Goal: Transaction & Acquisition: Purchase product/service

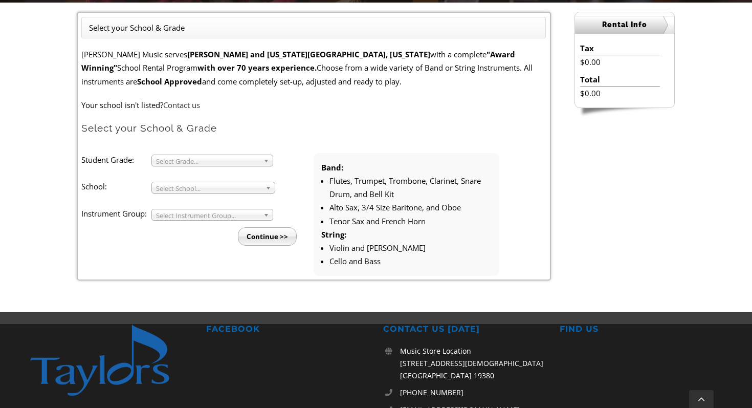
scroll to position [268, 0]
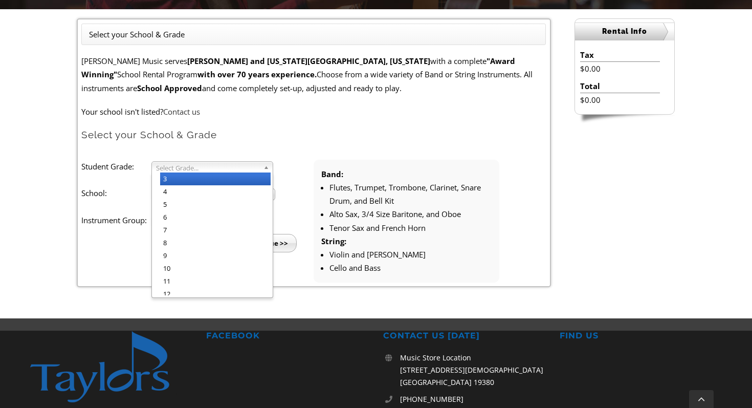
click at [253, 169] on span "Select Grade..." at bounding box center [207, 168] width 103 height 12
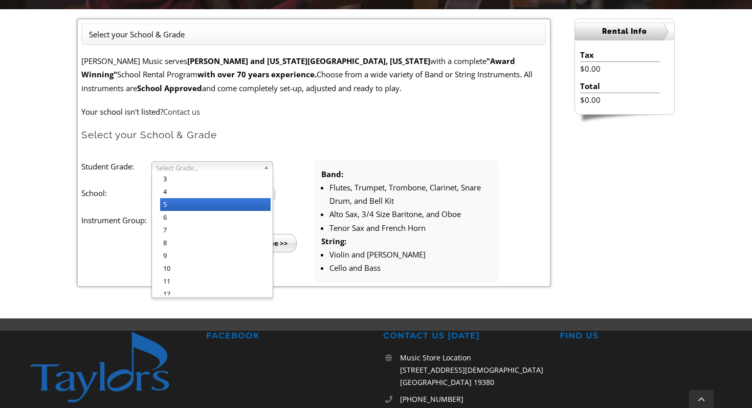
click at [197, 207] on li "5" at bounding box center [215, 204] width 110 height 13
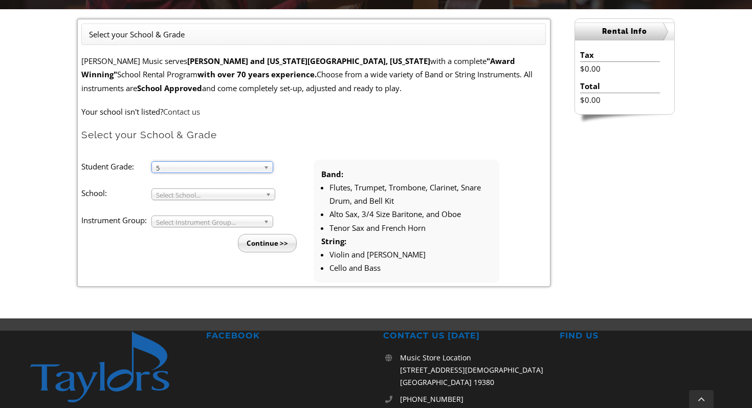
click at [200, 197] on span "Select School..." at bounding box center [208, 195] width 105 height 12
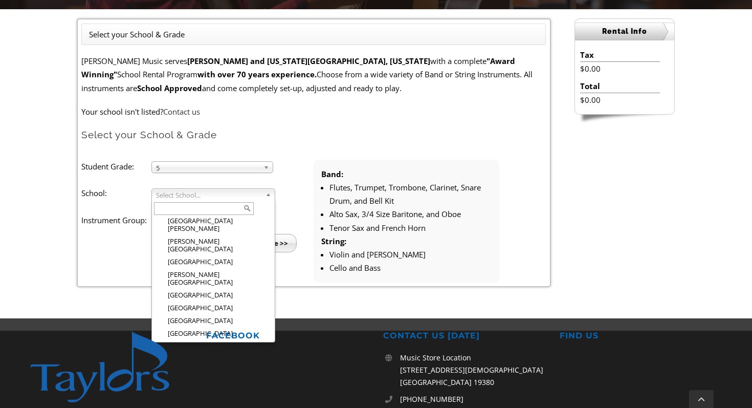
scroll to position [679, 0]
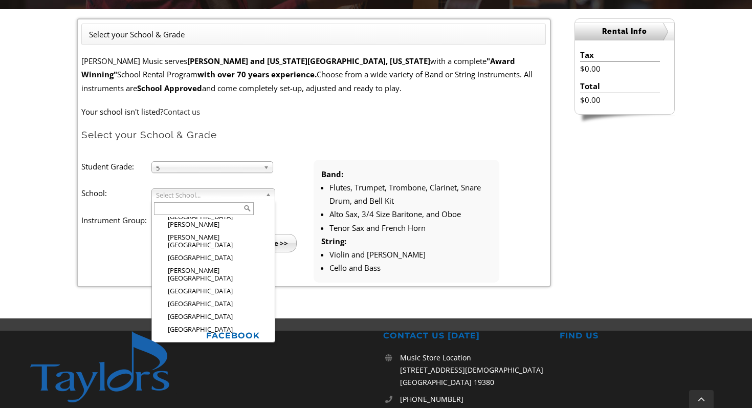
click at [201, 407] on li "[GEOGRAPHIC_DATA]" at bounding box center [216, 413] width 113 height 13
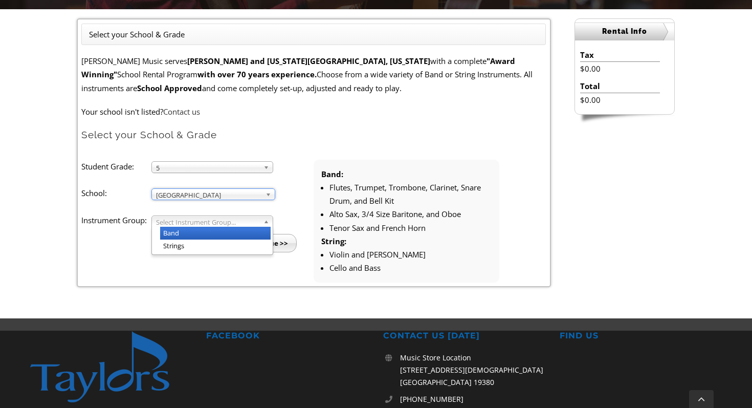
click at [194, 221] on span "Select Instrument Group..." at bounding box center [207, 222] width 103 height 12
click at [189, 234] on li "Band" at bounding box center [215, 233] width 110 height 13
click at [271, 246] on input "Continue >>" at bounding box center [267, 243] width 59 height 18
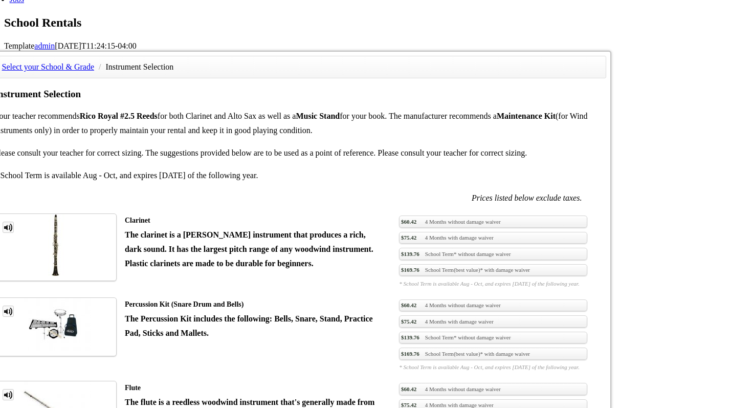
scroll to position [666, 0]
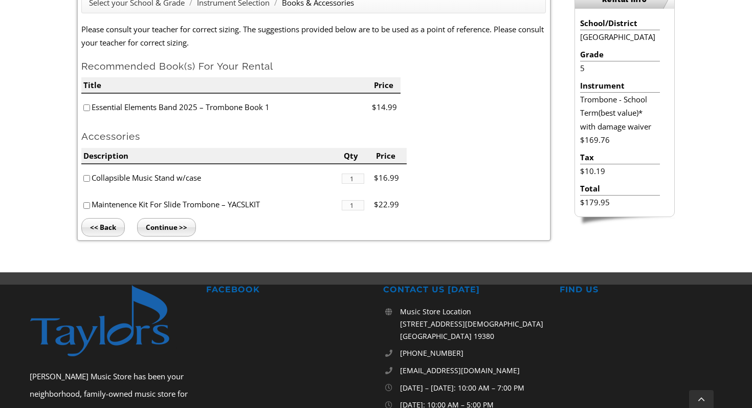
scroll to position [301, 0]
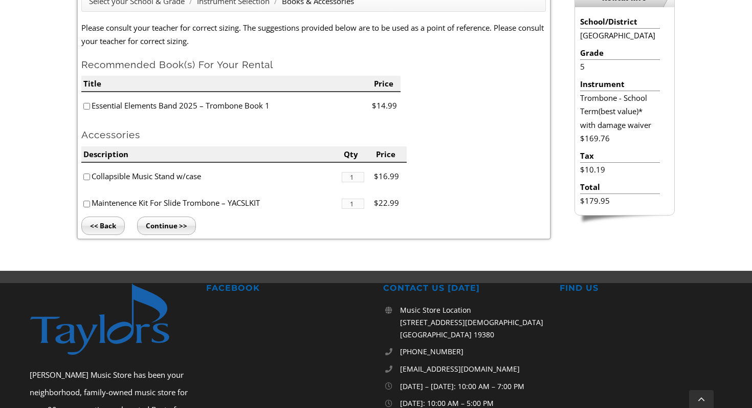
click at [161, 231] on input "Continue >>" at bounding box center [166, 225] width 59 height 18
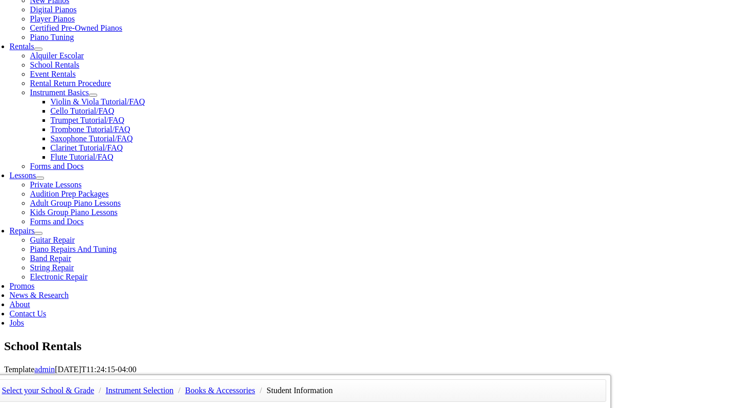
type input "1"
type input "Derrick"
type input "Turk"
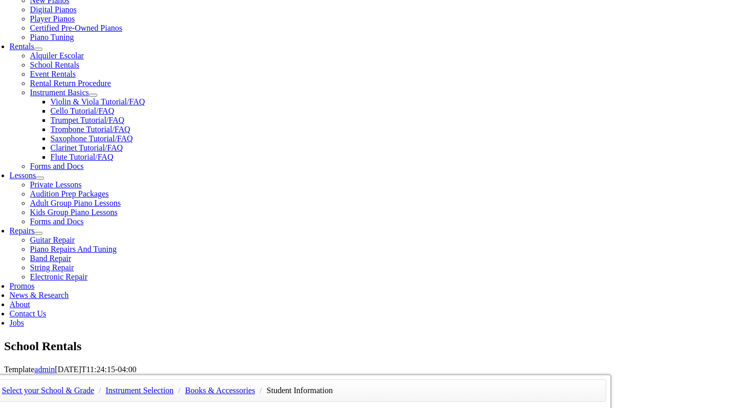
type input "Unionville School District"
type input "6107422288"
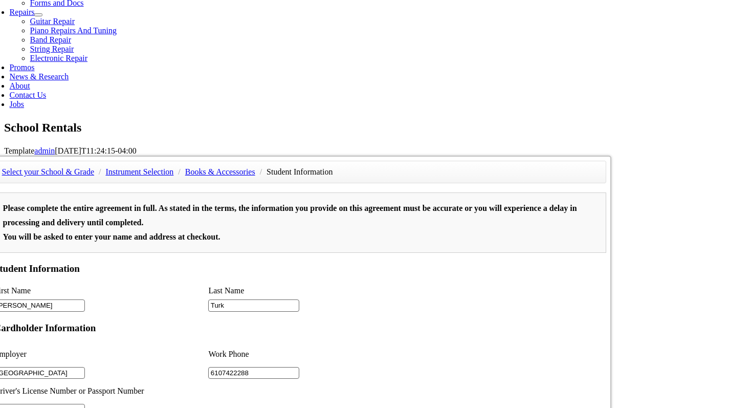
scroll to position [571, 0]
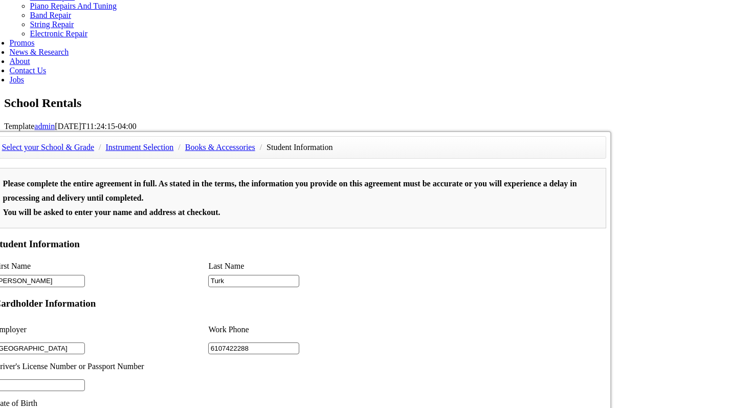
type input "1"
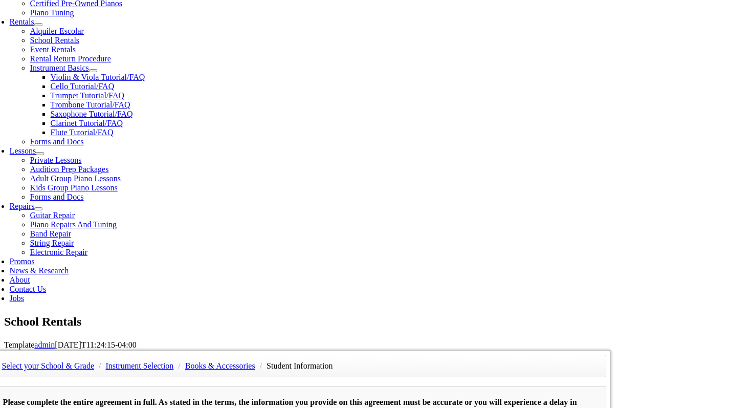
scroll to position [361, 0]
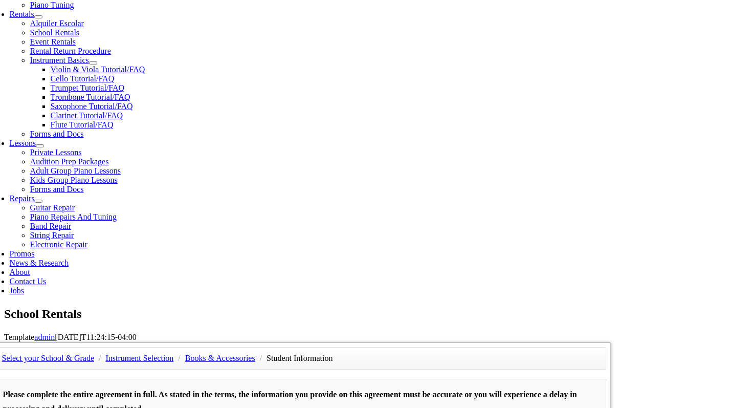
type input "11/27/1981"
type input "25901779"
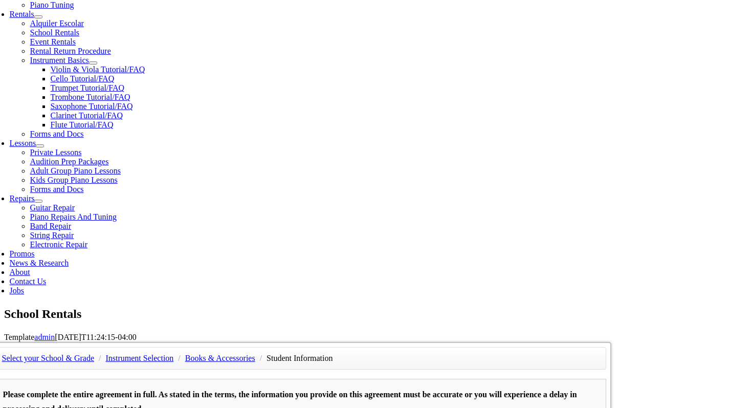
type input "Bob Turk"
type input "6107422288"
type input "Gore"
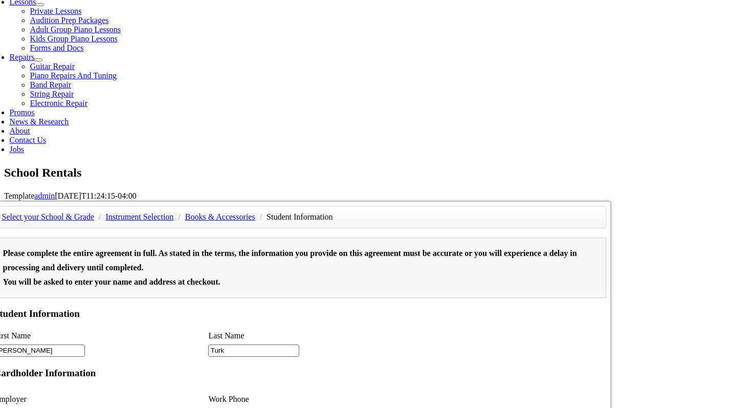
scroll to position [523, 0]
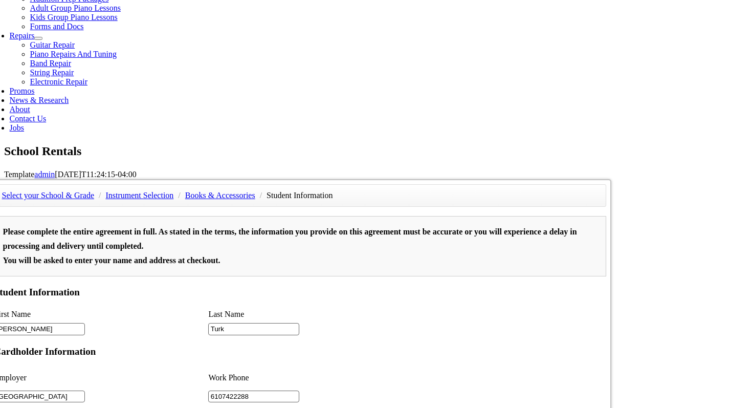
type input "2"
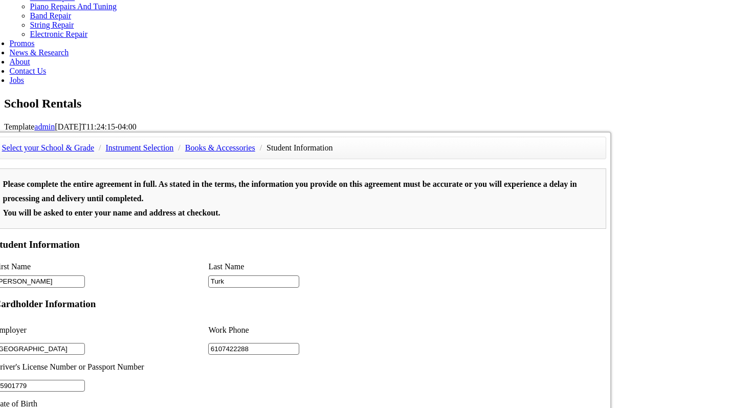
scroll to position [578, 0]
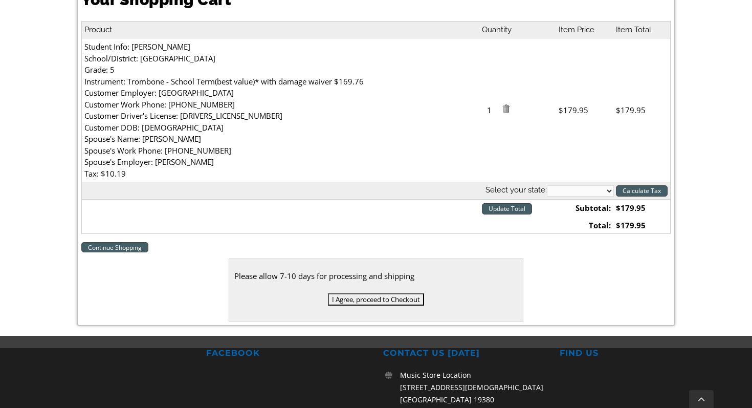
scroll to position [319, 0]
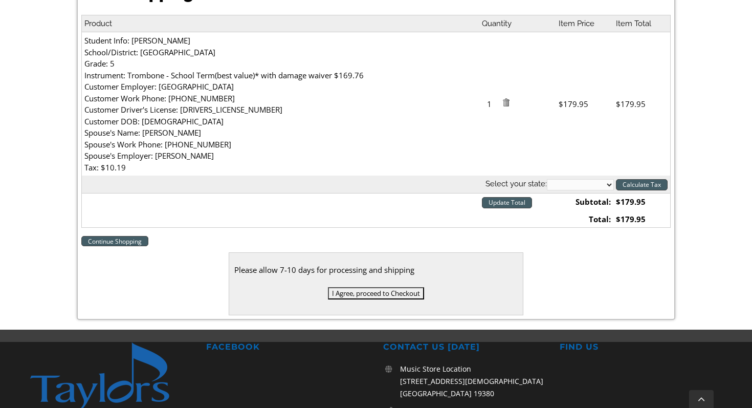
click at [117, 241] on link "Continue Shopping" at bounding box center [114, 241] width 67 height 10
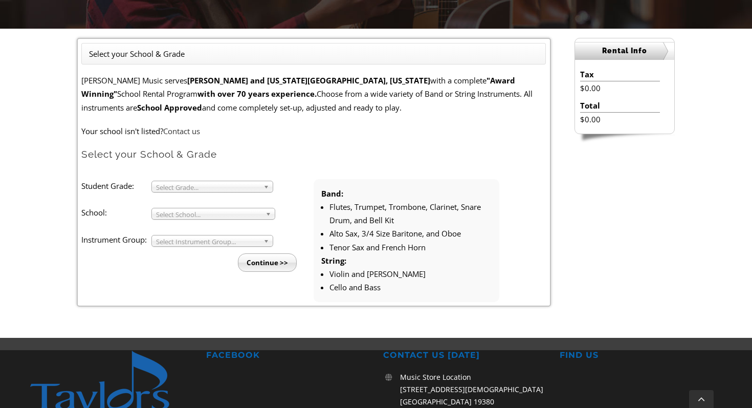
scroll to position [263, 0]
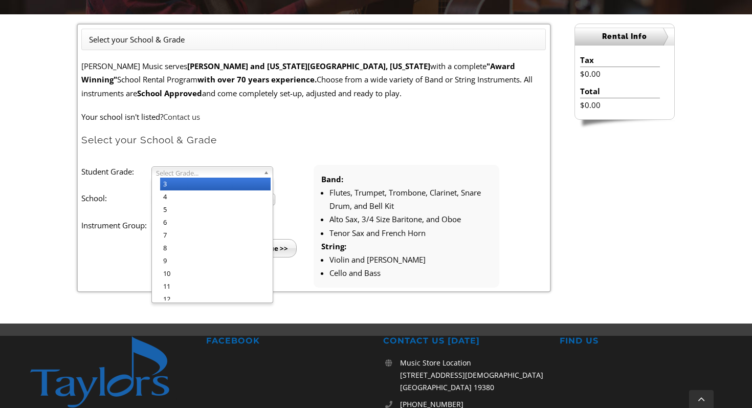
click at [240, 176] on span "Select Grade..." at bounding box center [207, 173] width 103 height 12
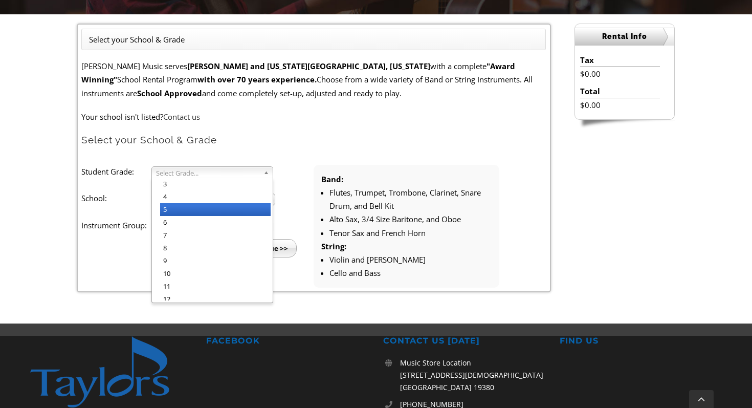
click at [207, 214] on li "5" at bounding box center [215, 209] width 110 height 13
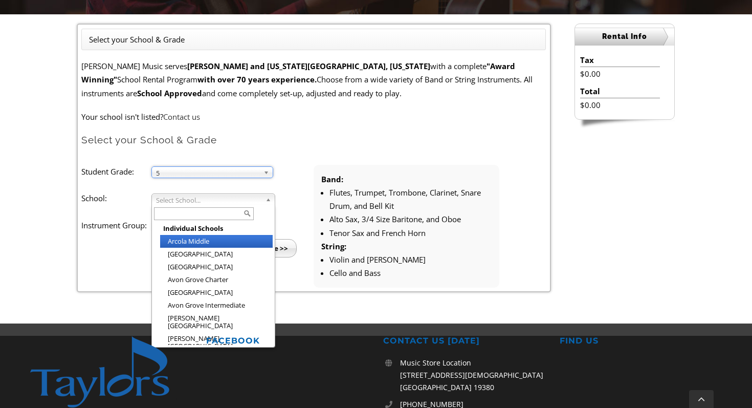
click at [211, 200] on span "Select School..." at bounding box center [208, 200] width 105 height 12
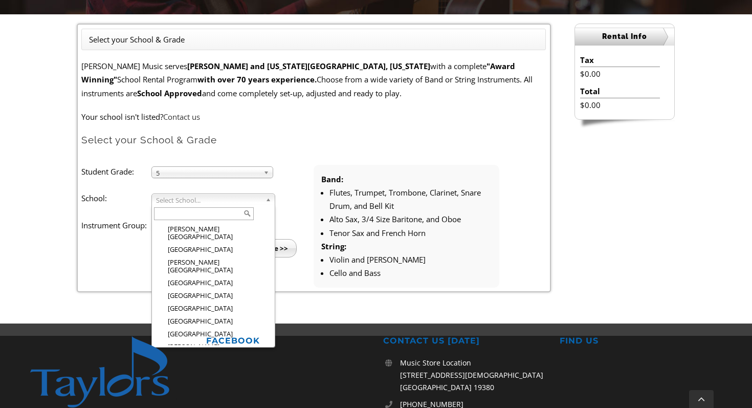
scroll to position [701, 0]
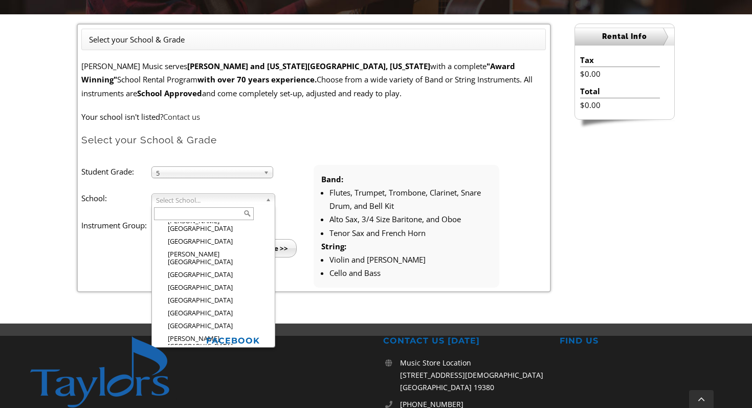
click at [198, 391] on li "[GEOGRAPHIC_DATA]" at bounding box center [216, 397] width 113 height 13
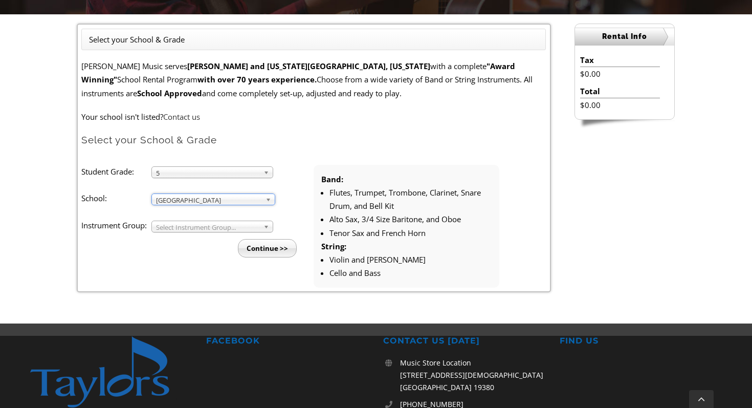
click at [205, 217] on li "Student Grade: 3 4 5 6 7 8 9 10 11 12 5 3 4 5 6 7 8 9 10 11 12 School: Arcola M…" at bounding box center [197, 211] width 232 height 93
click at [203, 225] on span "Select Instrument Group..." at bounding box center [207, 227] width 103 height 12
click at [195, 241] on li "Band" at bounding box center [215, 238] width 110 height 13
click at [196, 228] on span "Band" at bounding box center [207, 227] width 103 height 12
click at [196, 247] on li "Strings" at bounding box center [215, 250] width 110 height 13
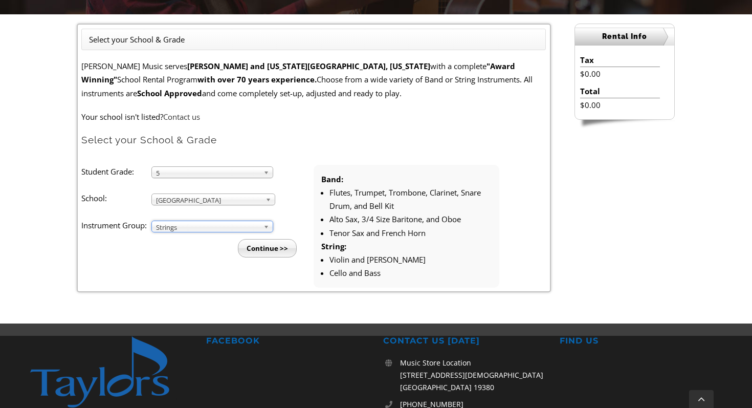
click at [266, 250] on input "Continue >>" at bounding box center [267, 248] width 59 height 18
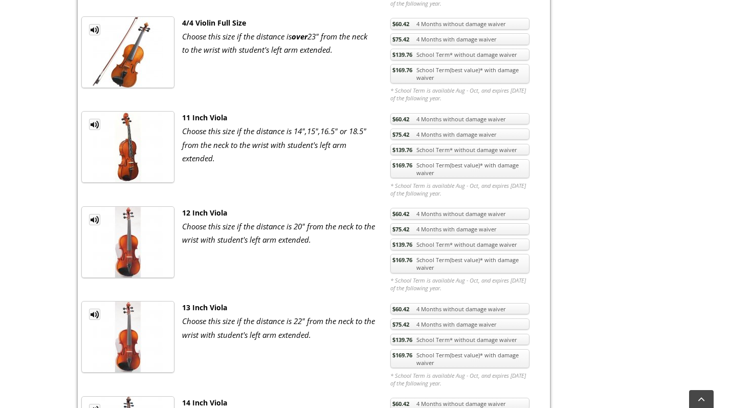
scroll to position [811, 0]
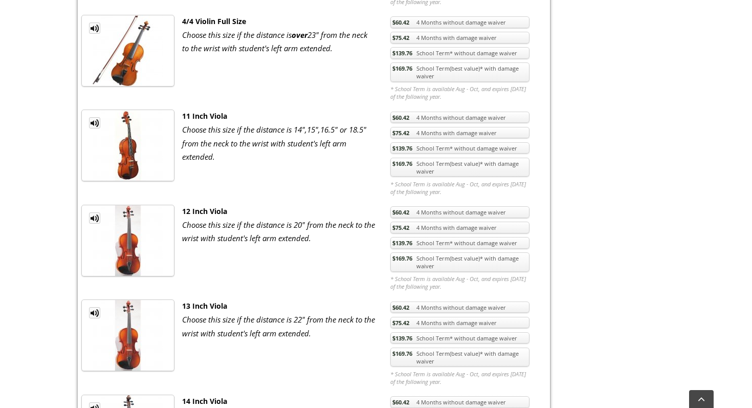
click at [417, 257] on link "$169.76 School Term(best value)* with damage waiver" at bounding box center [459, 261] width 139 height 19
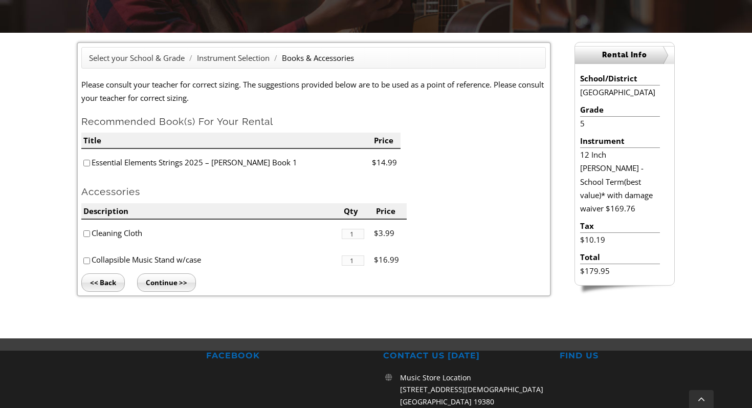
scroll to position [248, 0]
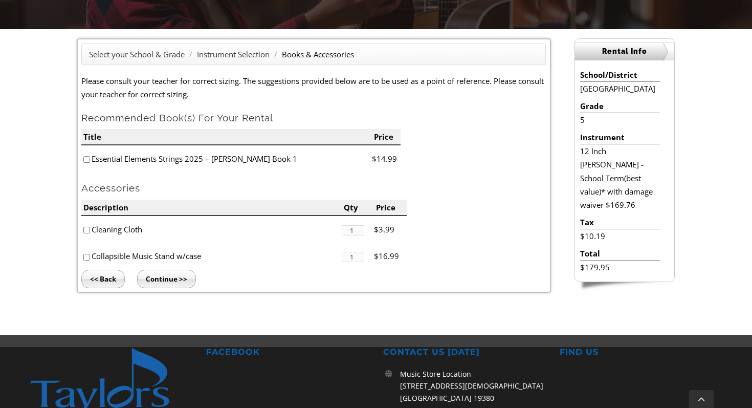
click at [174, 282] on input "Continue >>" at bounding box center [166, 279] width 59 height 18
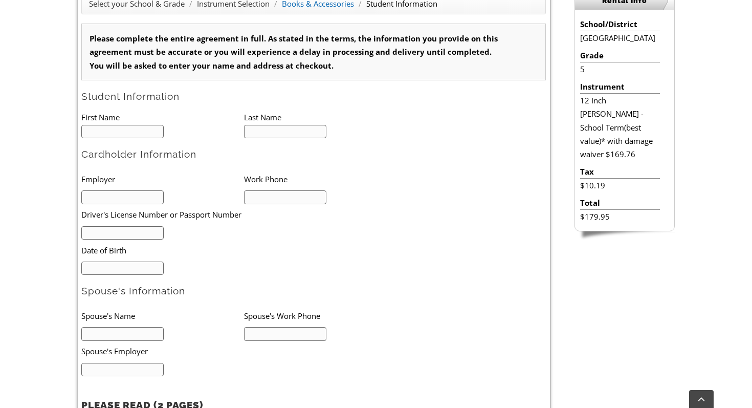
scroll to position [319, 0]
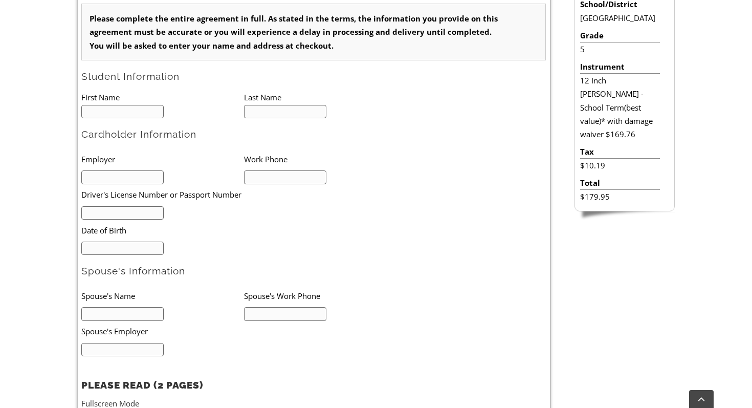
type input "1"
click at [95, 115] on input "text" at bounding box center [122, 112] width 82 height 14
type input "Derrick"
type input "Turk"
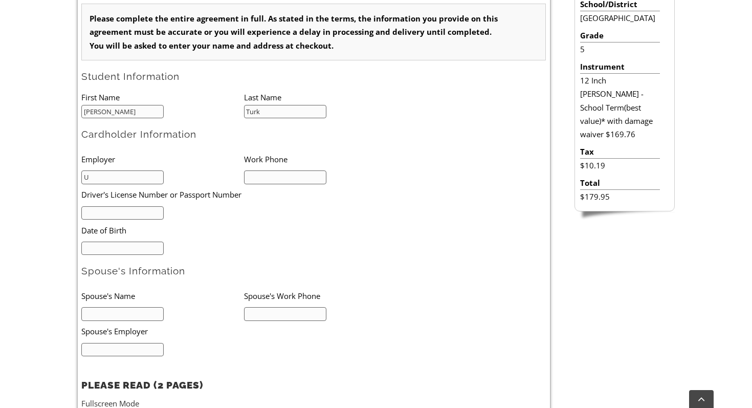
type input "Unionville School District"
type input "6107422288"
type input "25901779"
type input "11/27/1981"
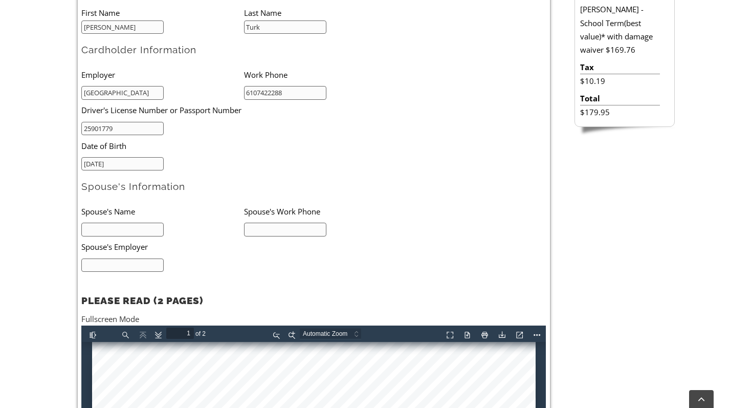
scroll to position [405, 0]
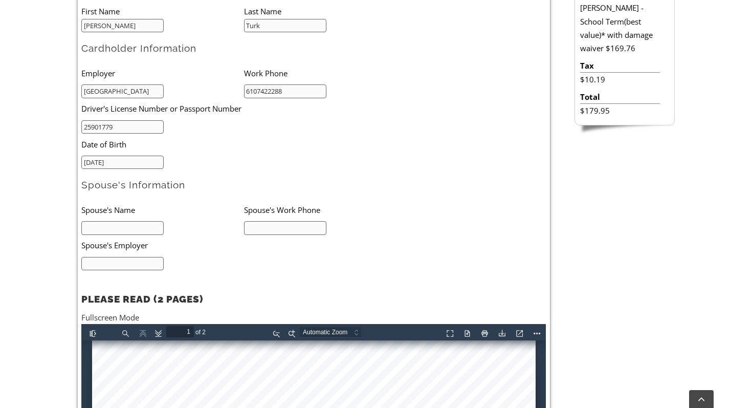
click at [103, 231] on input "text" at bounding box center [122, 228] width 82 height 14
click at [122, 229] on input "text" at bounding box center [122, 228] width 82 height 14
type input "Bob Turk"
type input "6107422288"
type input "Gore"
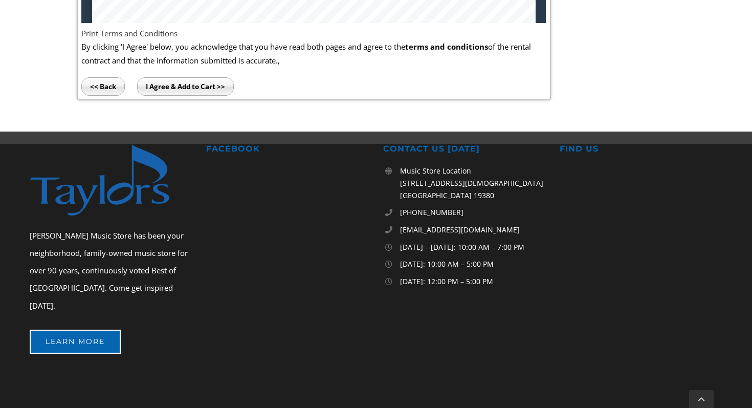
scroll to position [842, 0]
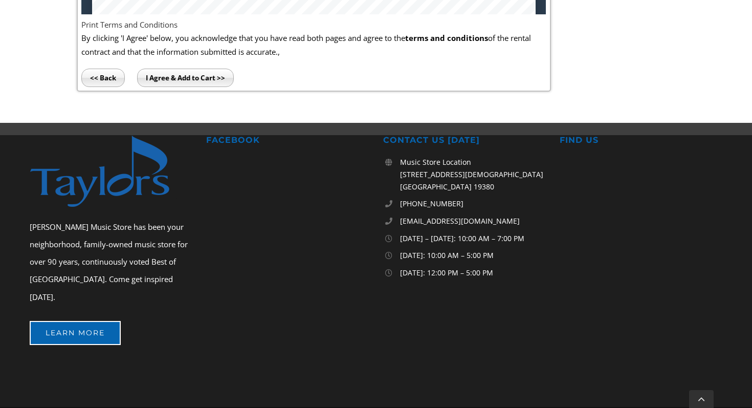
click at [221, 77] on input "I Agree & Add to Cart >>" at bounding box center [185, 78] width 97 height 18
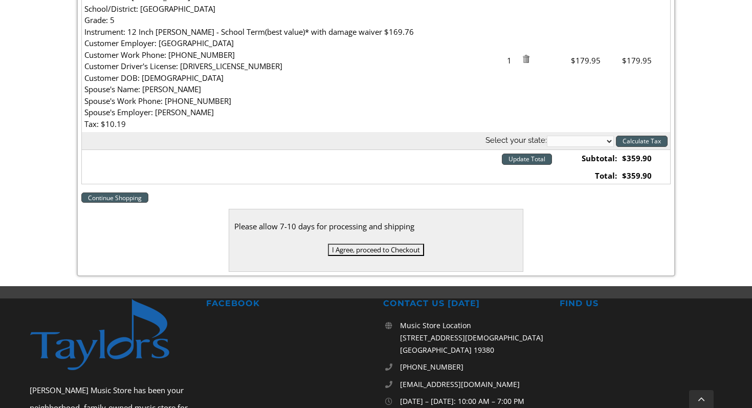
scroll to position [515, 0]
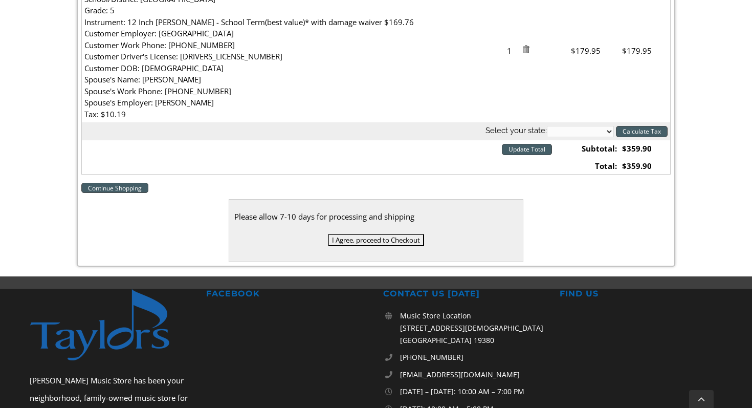
click at [108, 187] on link "Continue Shopping" at bounding box center [114, 188] width 67 height 10
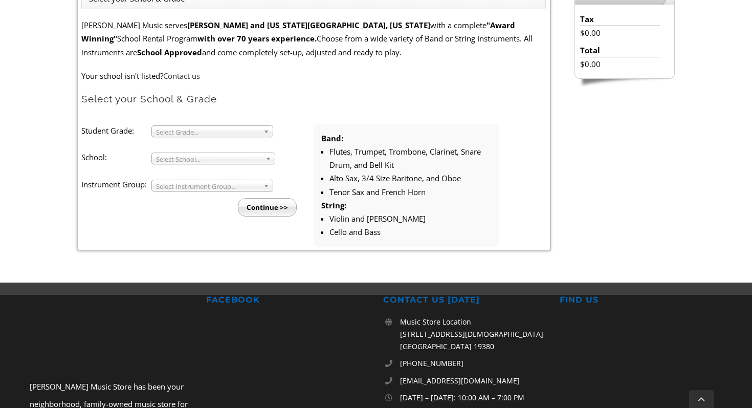
scroll to position [270, 0]
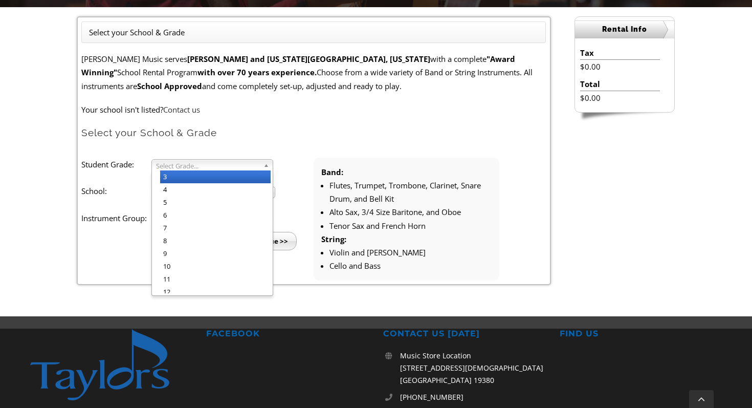
click at [245, 167] on span "Select Grade..." at bounding box center [207, 166] width 103 height 12
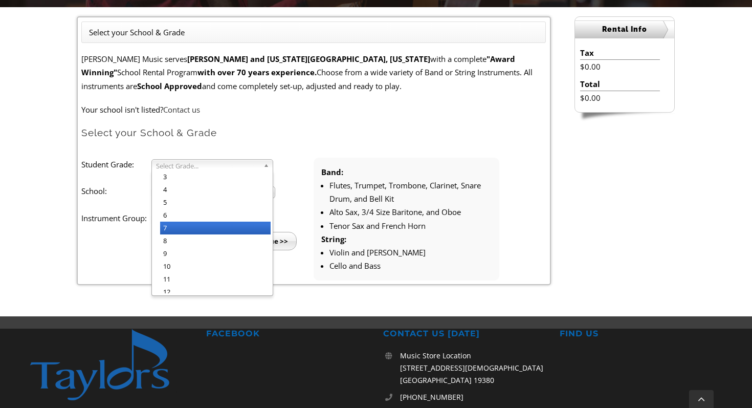
click at [197, 230] on li "7" at bounding box center [215, 227] width 110 height 13
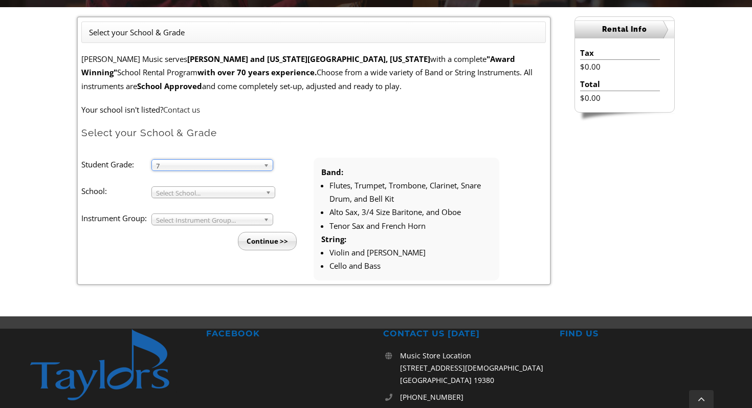
click at [194, 190] on span "Select School..." at bounding box center [208, 193] width 105 height 12
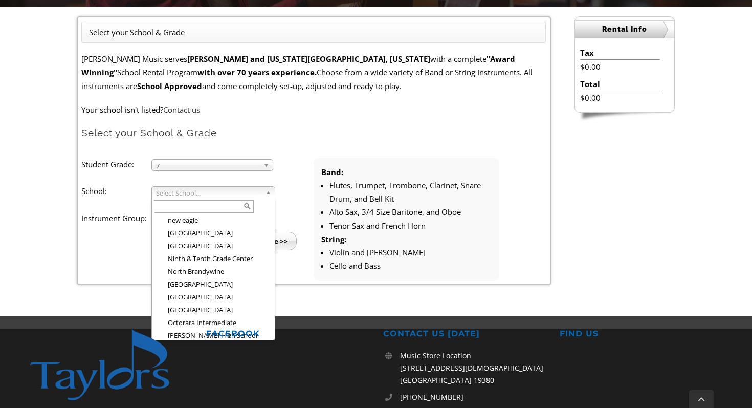
scroll to position [1115, 0]
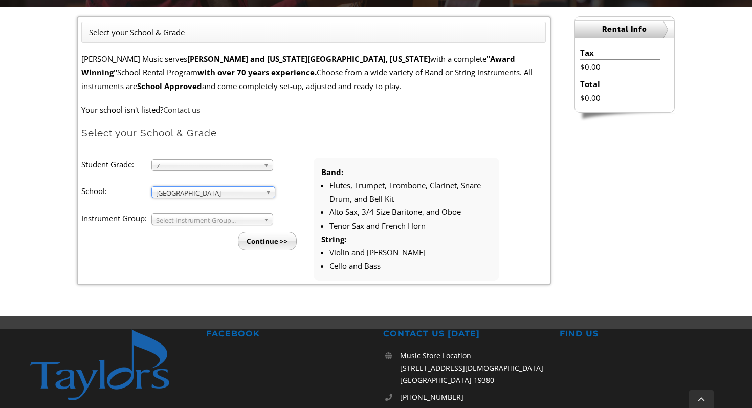
click at [197, 217] on span "Select Instrument Group..." at bounding box center [207, 220] width 103 height 12
click at [189, 231] on li "Band" at bounding box center [215, 231] width 110 height 13
click at [269, 245] on input "Continue >>" at bounding box center [267, 241] width 59 height 18
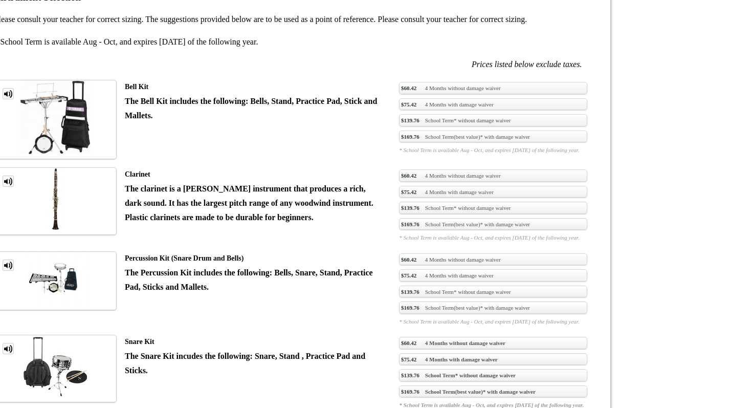
scroll to position [749, 0]
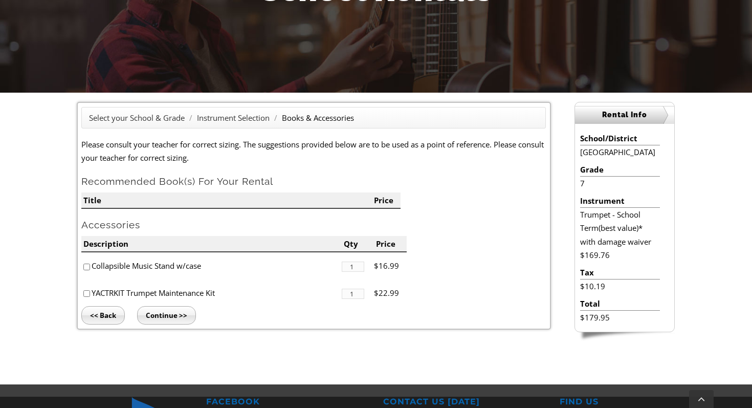
scroll to position [176, 0]
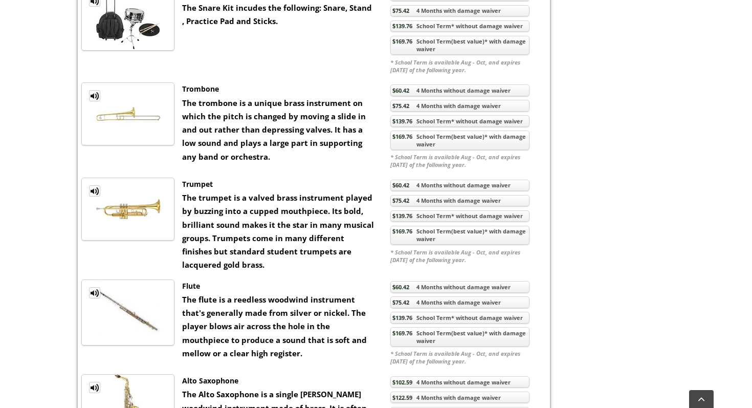
scroll to position [722, 0]
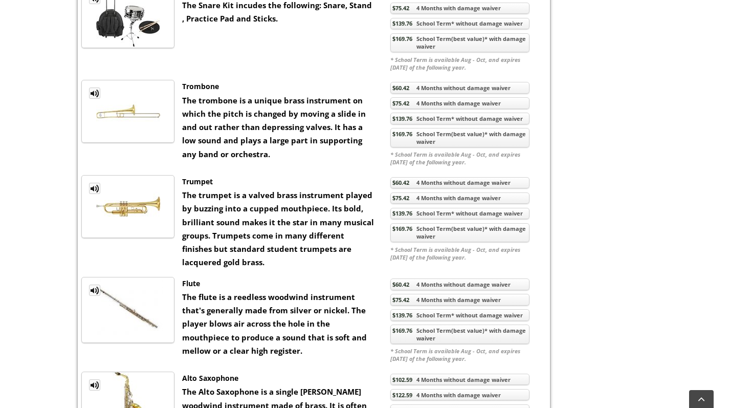
click at [471, 237] on link "$169.76 School Term(best value)* with damage waiver" at bounding box center [459, 232] width 139 height 19
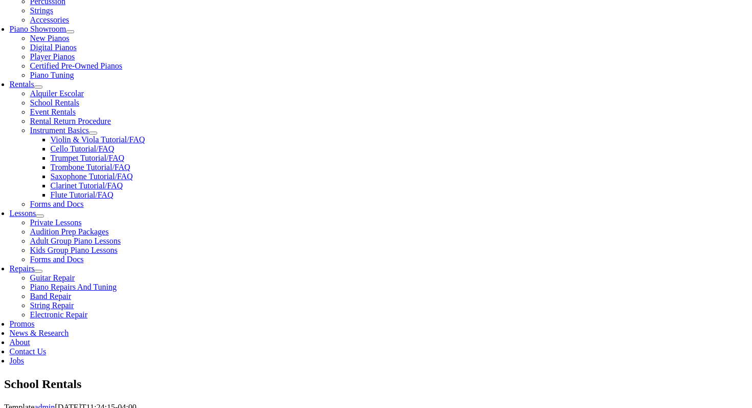
scroll to position [291, 0]
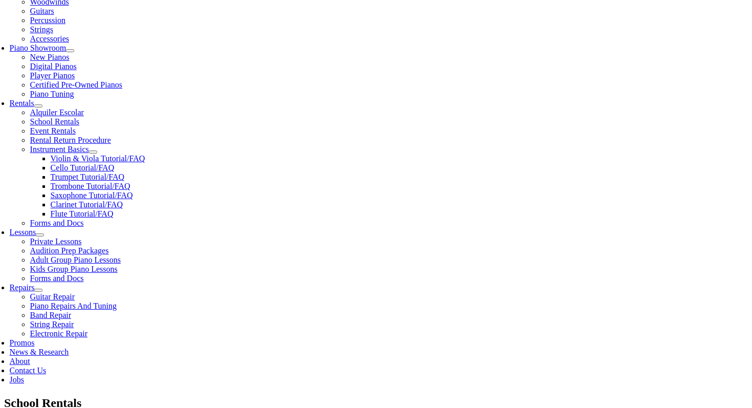
scroll to position [279, 0]
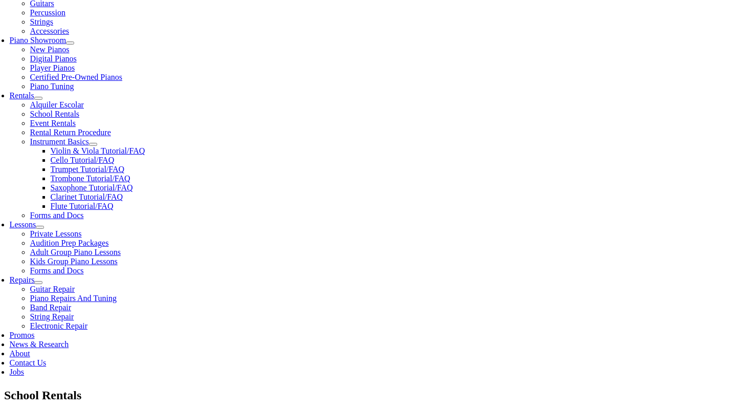
type input "1"
type input "Jackson"
type input "Turk"
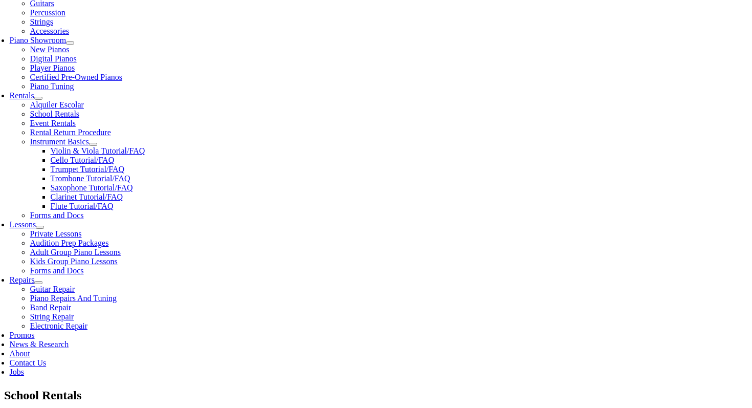
type input "Unionville School District"
type input "6107422288"
type input "25901779"
type input "11/27/1981"
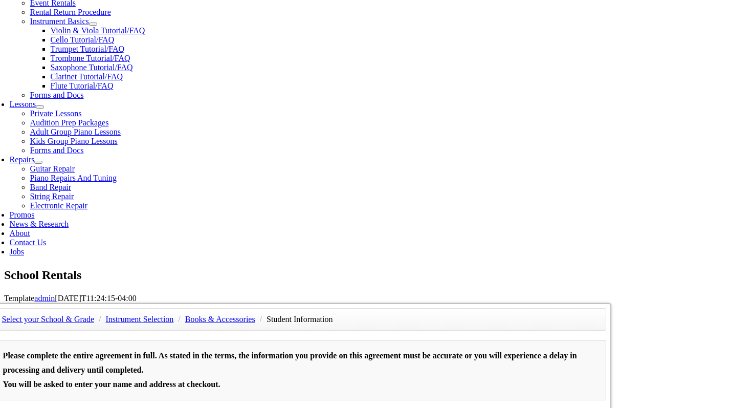
scroll to position [407, 0]
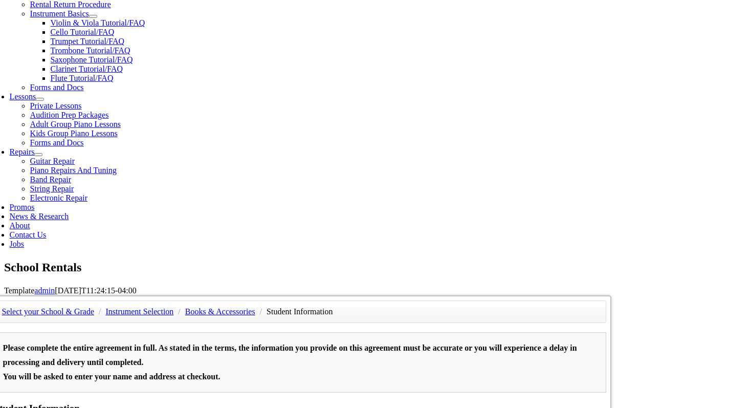
type input "Bob Turk"
type input "6107422288"
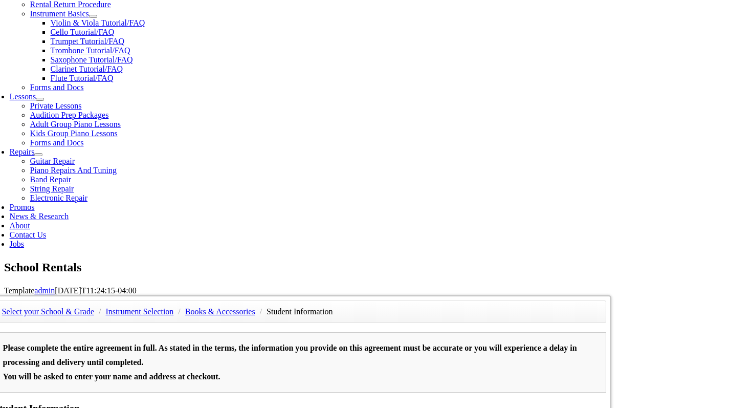
type input "Gore"
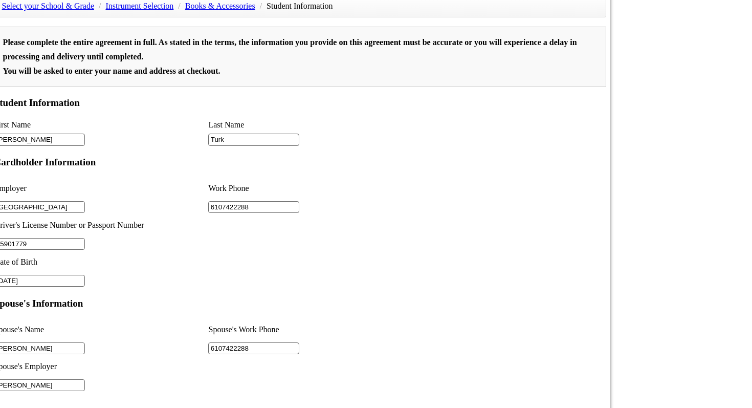
scroll to position [723, 0]
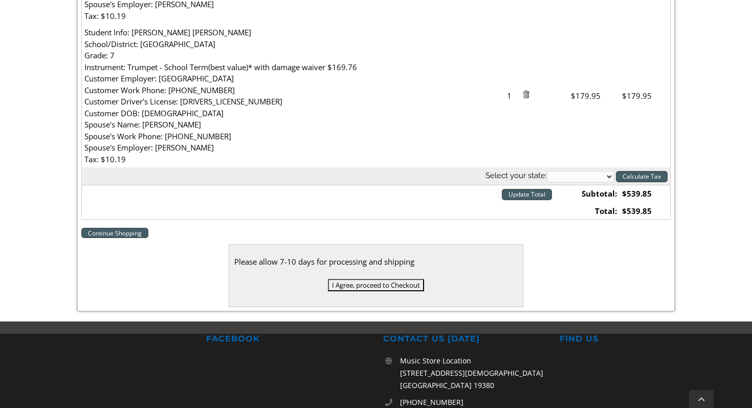
scroll to position [620, 0]
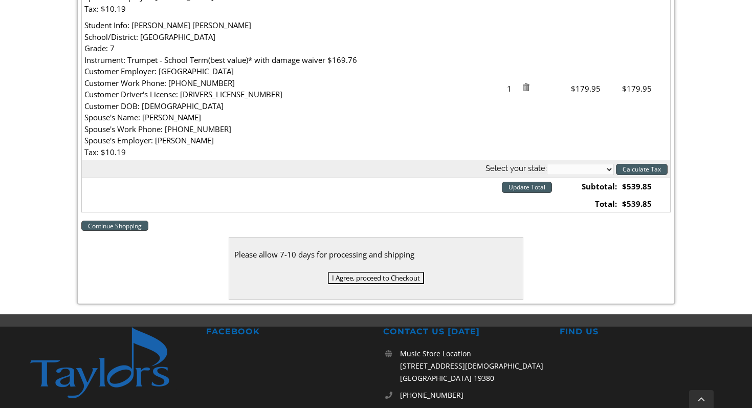
click at [399, 274] on input "I Agree, proceed to Checkout" at bounding box center [376, 278] width 96 height 12
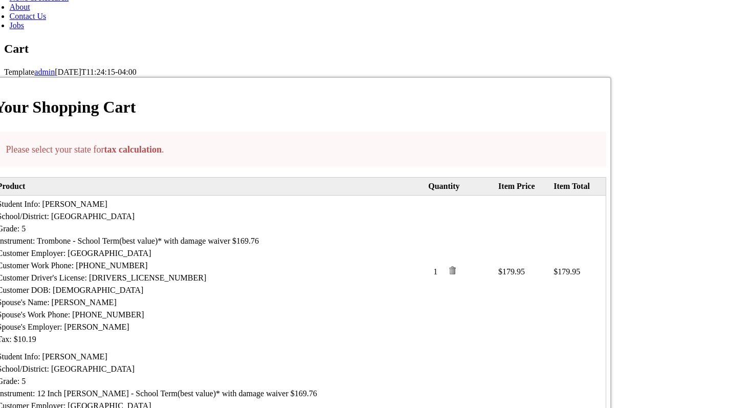
scroll to position [629, 0]
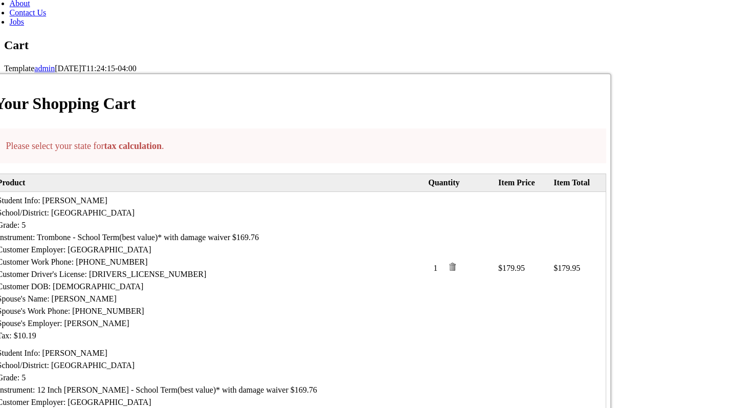
select select "PA"
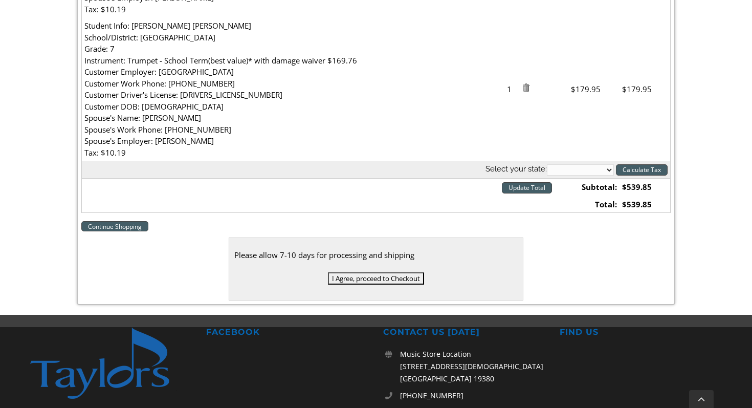
scroll to position [622, 0]
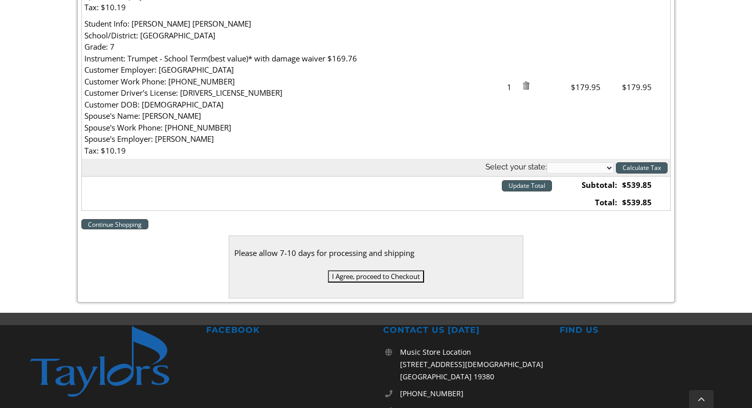
click at [399, 274] on input "I Agree, proceed to Checkout" at bounding box center [376, 276] width 96 height 12
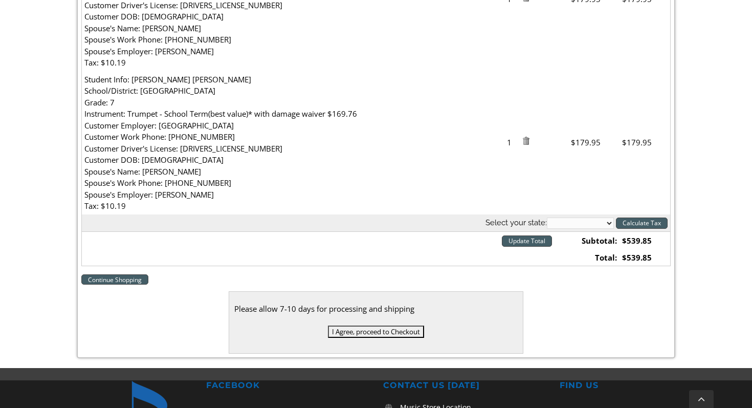
scroll to position [617, 0]
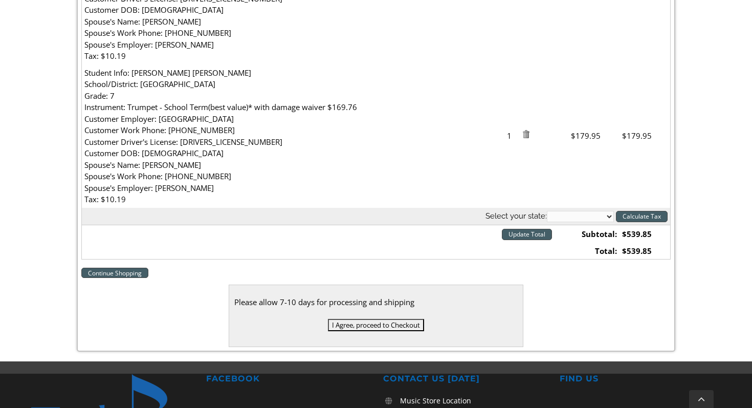
click at [576, 213] on select "[US_STATE] [US_STATE] [US_STATE] [US_STATE] [US_STATE] [US_STATE] [US_STATE] [U…" at bounding box center [580, 216] width 67 height 11
select select "PA"
click at [547, 211] on select "[US_STATE] [US_STATE] [US_STATE] [US_STATE] [US_STATE] [US_STATE] [US_STATE] [U…" at bounding box center [580, 216] width 67 height 11
click at [641, 215] on input "Calculate Tax" at bounding box center [642, 216] width 52 height 11
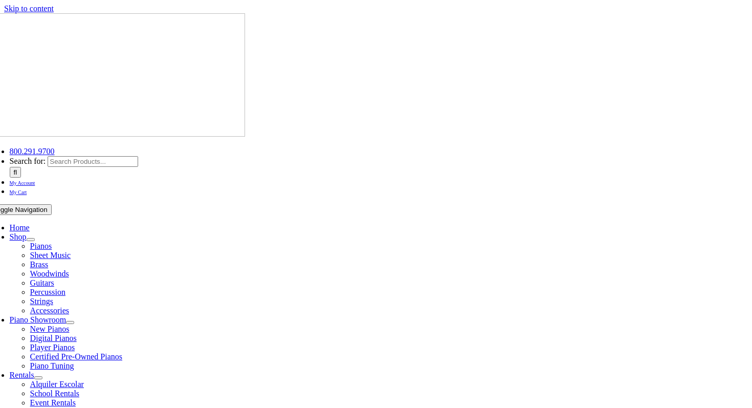
select select "PA"
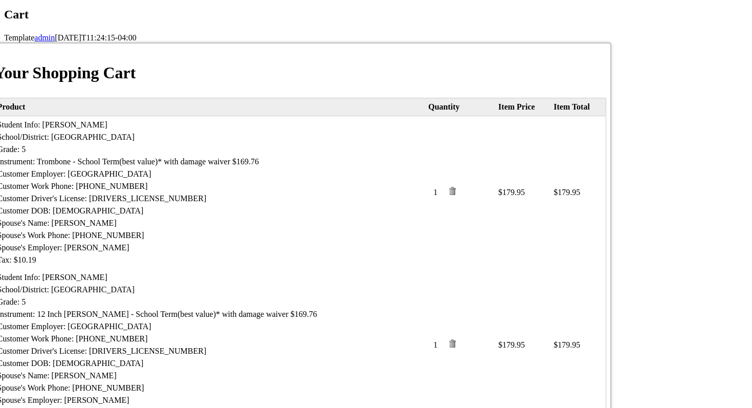
scroll to position [653, 0]
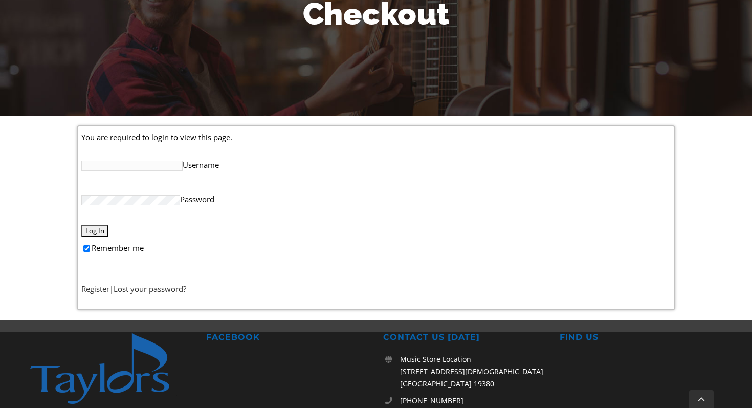
scroll to position [158, 0]
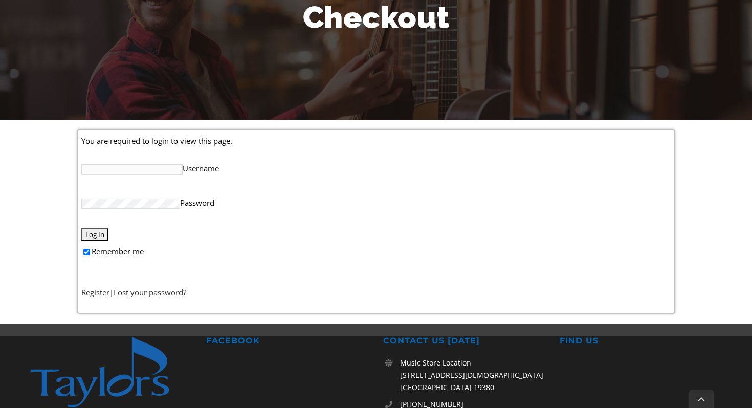
click at [159, 172] on input "Username" at bounding box center [131, 169] width 101 height 10
type input "[EMAIL_ADDRESS][DOMAIN_NAME]"
click at [81, 228] on input "Log In" at bounding box center [94, 234] width 27 height 12
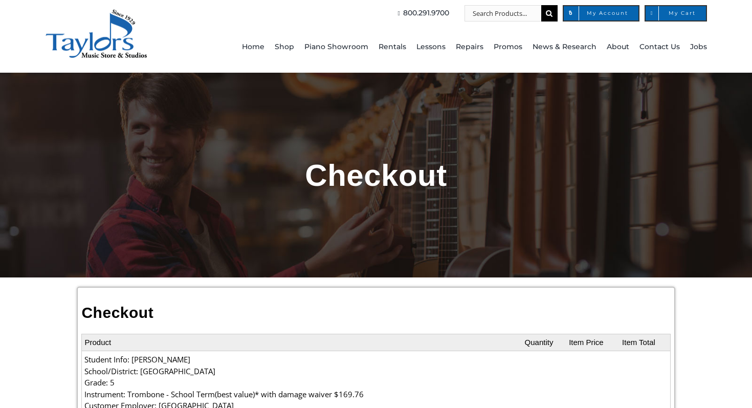
select select
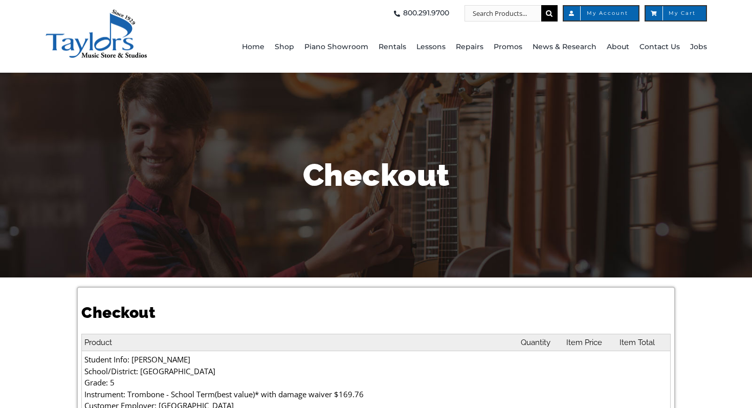
select select
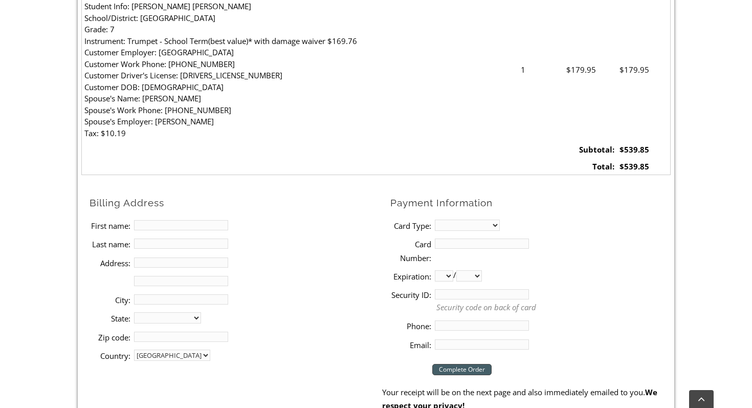
scroll to position [640, 0]
click at [199, 220] on input "First name:" at bounding box center [181, 224] width 94 height 10
type input "Trisha"
type input "Turk"
type input "111 Sebastian Drive"
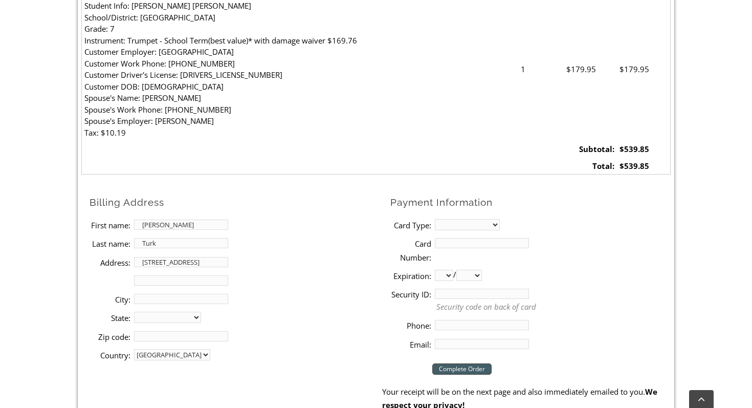
type input "Oxford"
select select "PA"
type input "19363"
type input "6107422288"
type input "[EMAIL_ADDRESS][DOMAIN_NAME]"
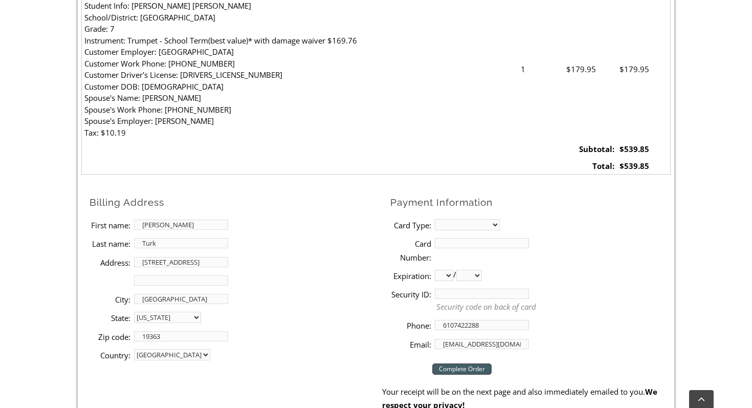
scroll to position [658, 0]
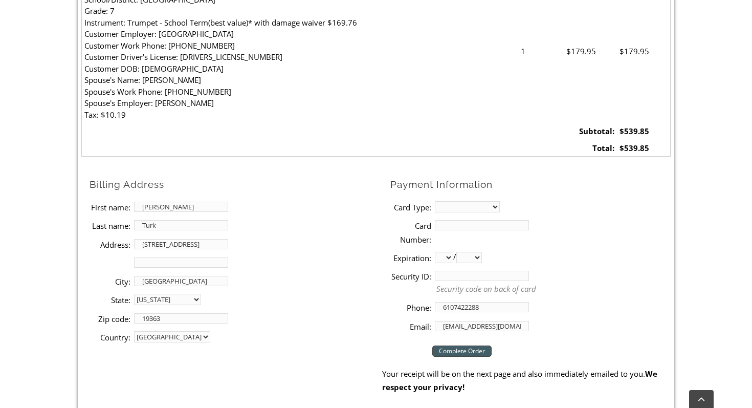
click at [463, 202] on select "MasterCard Visa American Express Discover" at bounding box center [467, 206] width 65 height 11
select select "visa"
click at [435, 201] on select "MasterCard Visa American Express Discover" at bounding box center [467, 206] width 65 height 11
click at [462, 227] on input "Card Number:" at bounding box center [482, 225] width 94 height 10
type input "4147202131484378"
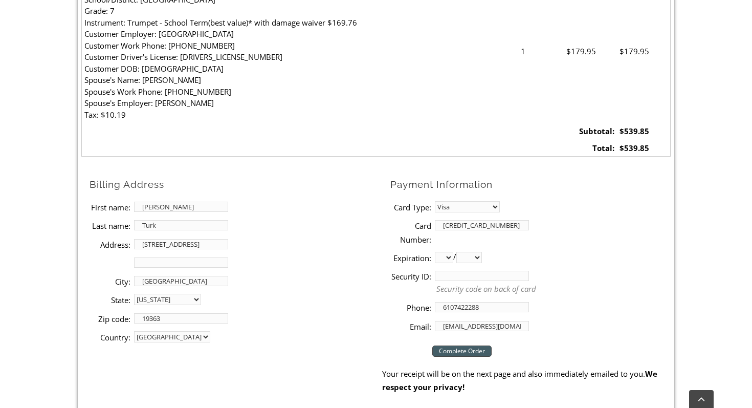
click at [443, 259] on select "01 02 03 04 05 06 07 08 09 10 11 12" at bounding box center [444, 257] width 18 height 11
select select "05"
click at [435, 252] on select "01 02 03 04 05 06 07 08 09 10 11 12" at bounding box center [444, 257] width 18 height 11
click at [474, 261] on select "2025 2026 2027 2028 2029 2030 2031 2032 2033 2034 2035 2036 2037" at bounding box center [469, 257] width 26 height 11
select select "2029"
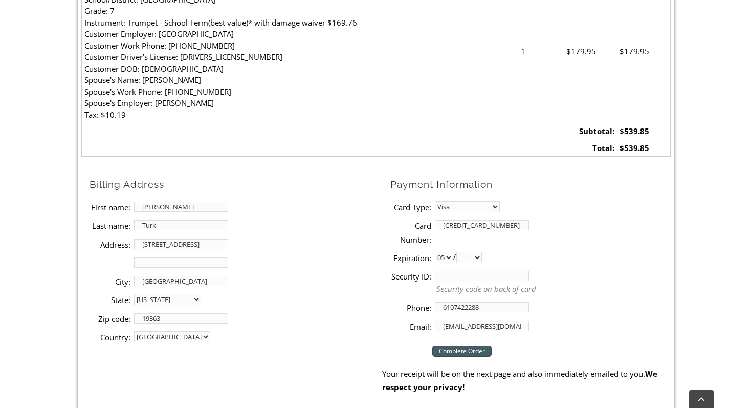
click at [460, 252] on select "2025 2026 2027 2028 2029 2030 2031 2032 2033 2034 2035 2036 2037" at bounding box center [469, 257] width 26 height 11
click at [452, 277] on input "Security ID:" at bounding box center [482, 276] width 94 height 10
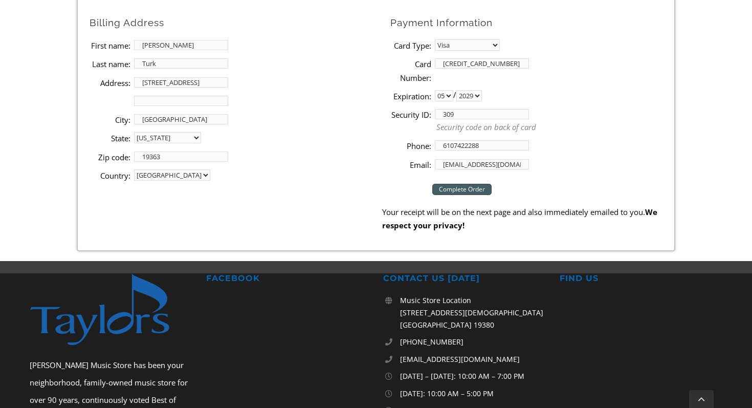
scroll to position [843, 0]
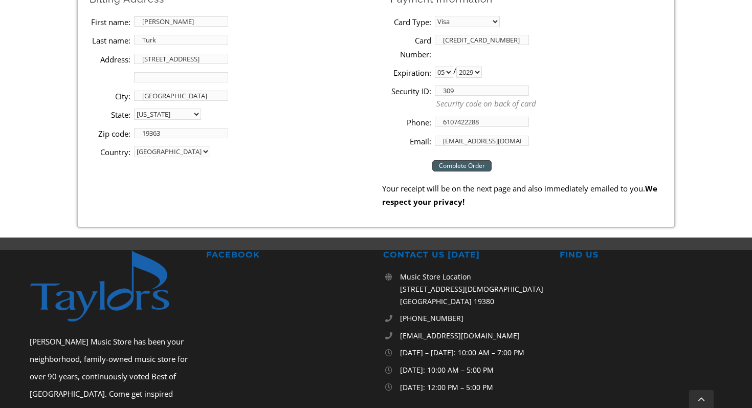
type input "309"
click at [474, 165] on input "Complete Order" at bounding box center [461, 165] width 59 height 11
